Goal: Find specific fact: Locate a discrete piece of known information

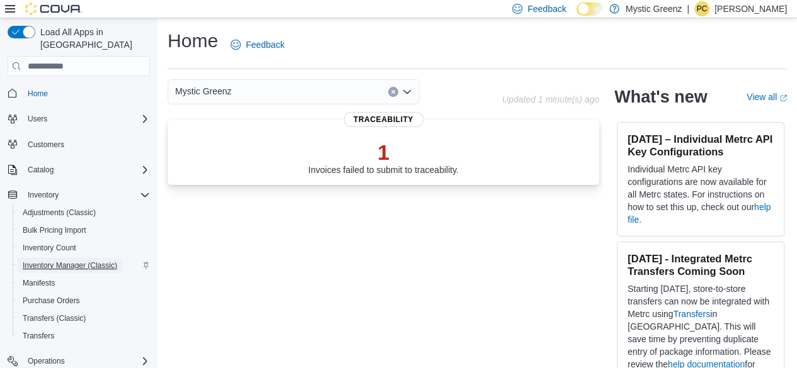
click at [64, 261] on span "Inventory Manager (Classic)" at bounding box center [70, 266] width 94 height 10
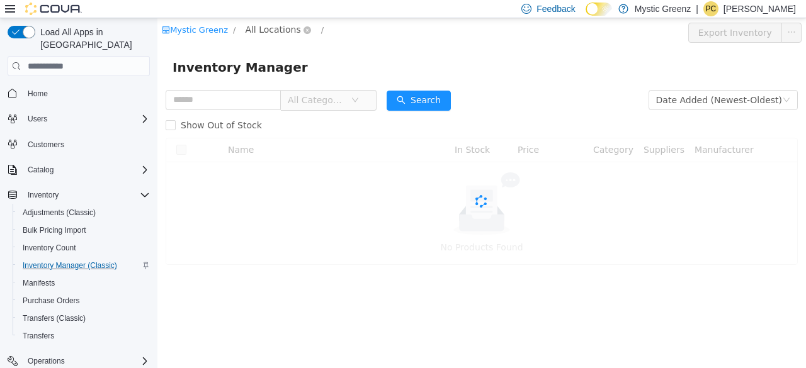
click at [275, 29] on span "All Locations" at bounding box center [272, 30] width 55 height 14
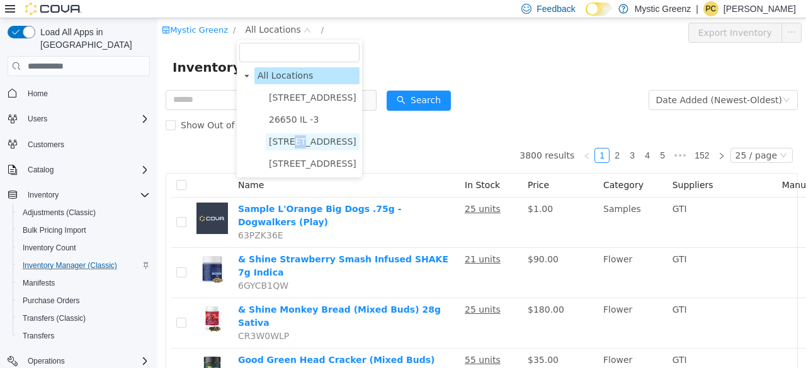
drag, startPoint x: 288, startPoint y: 137, endPoint x: 297, endPoint y: 138, distance: 8.2
click at [297, 138] on span "360 S Green Mount Rd." at bounding box center [313, 142] width 88 height 10
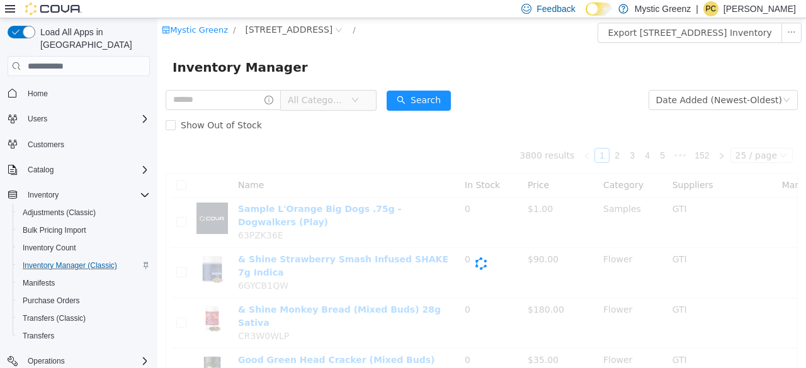
click at [297, 138] on div "Cova-Icon" at bounding box center [482, 264] width 632 height 252
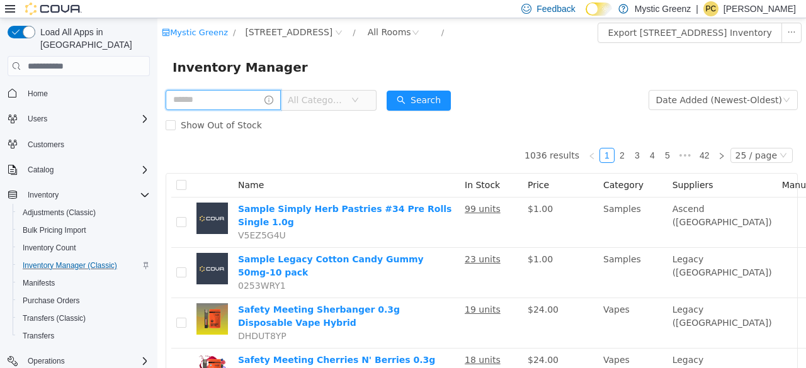
click at [229, 100] on input "text" at bounding box center [223, 100] width 115 height 20
type input "*********"
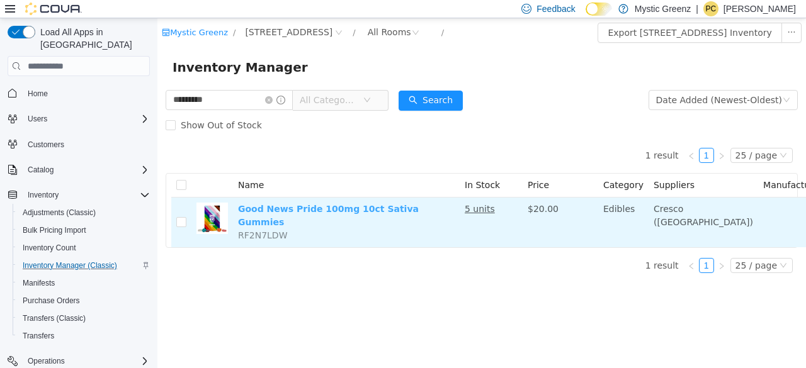
click at [295, 212] on link "Good News Pride 100mg 10ct Sativa Gummies" at bounding box center [328, 215] width 181 height 23
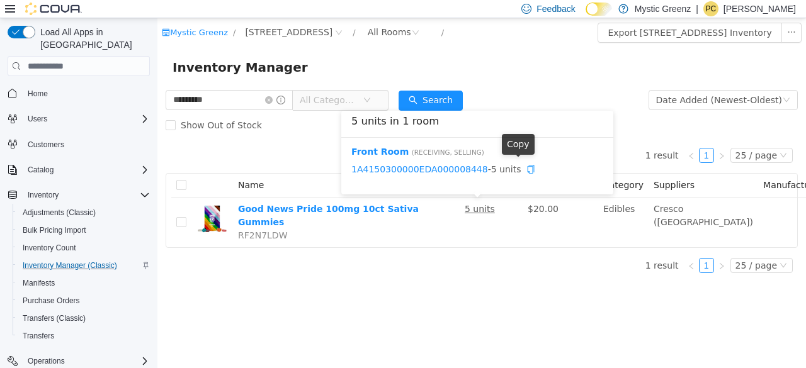
click at [526, 170] on icon "icon: copy" at bounding box center [530, 169] width 9 height 9
drag, startPoint x: 349, startPoint y: 165, endPoint x: 466, endPoint y: 176, distance: 117.0
click at [466, 176] on div "Front Room ( Receiving, Selling ) 1A4150300000EDA000008448 - 5 units" at bounding box center [477, 166] width 272 height 57
copy link "1A4150300000EDA000008448"
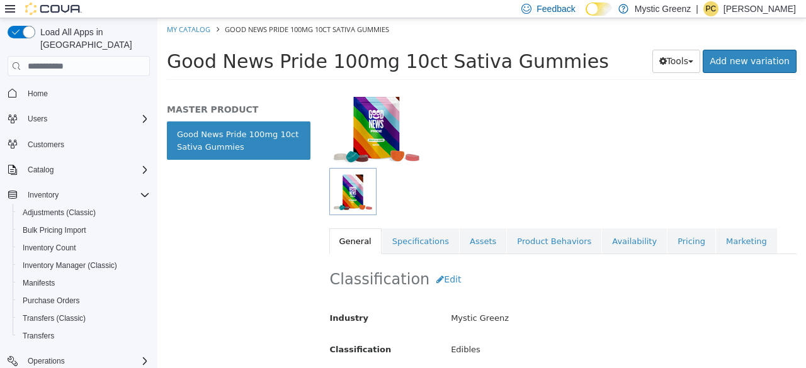
scroll to position [126, 0]
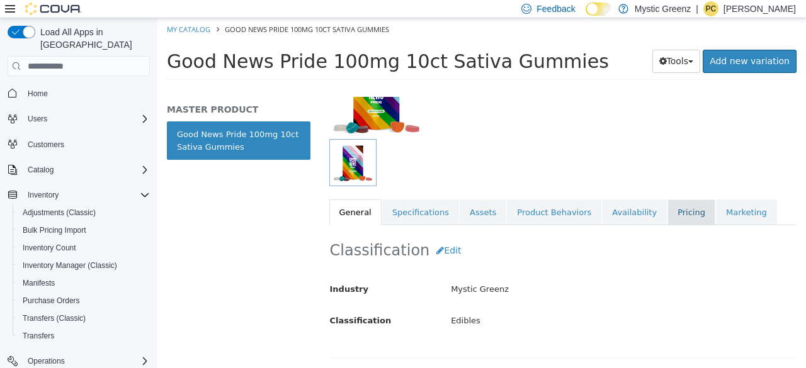
click at [667, 213] on link "Pricing" at bounding box center [691, 213] width 48 height 26
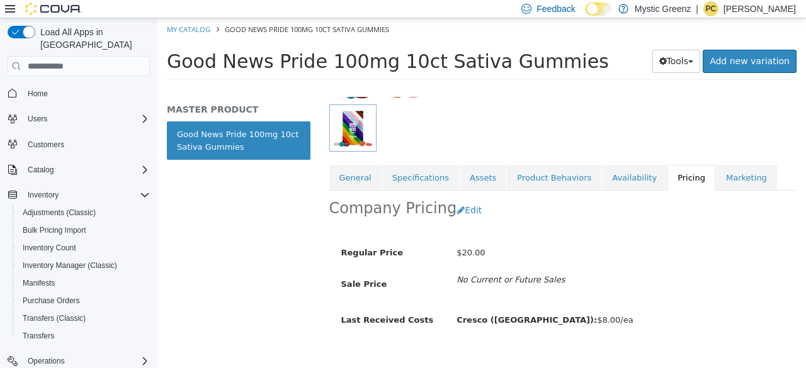
scroll to position [179, 0]
